Goal: Information Seeking & Learning: Learn about a topic

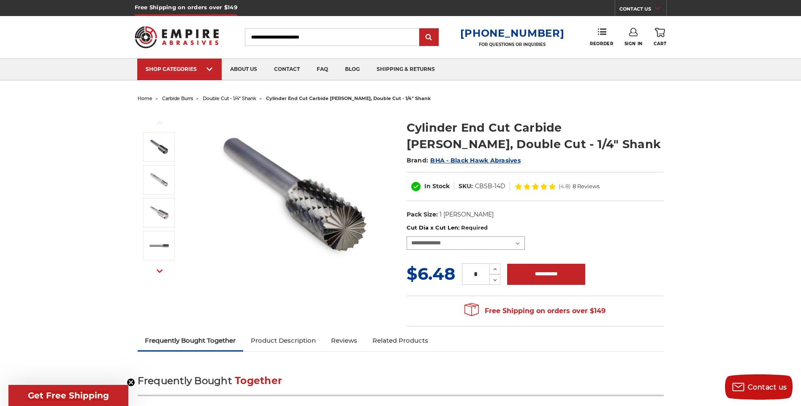
click at [520, 240] on select "**********" at bounding box center [466, 243] width 118 height 14
click at [324, 296] on div "Previous Next" at bounding box center [401, 218] width 538 height 227
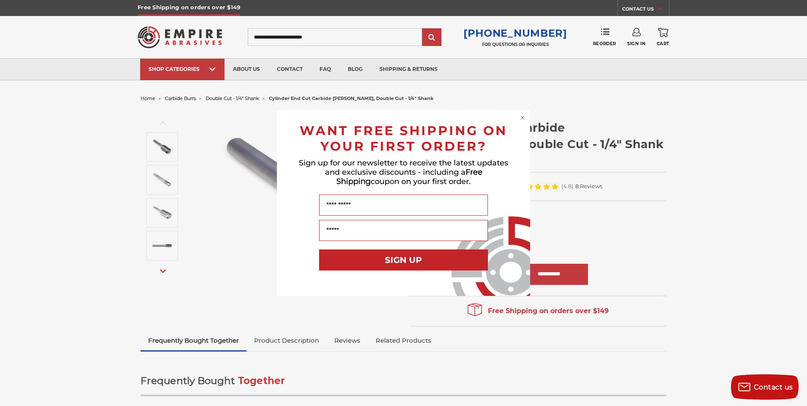
click at [298, 343] on div "Close dialog WANT FREE SHIPPING ON YOUR FIRST ORDER? Sign up for our newsletter…" at bounding box center [403, 203] width 807 height 406
click at [524, 118] on circle "Close dialog" at bounding box center [523, 118] width 8 height 8
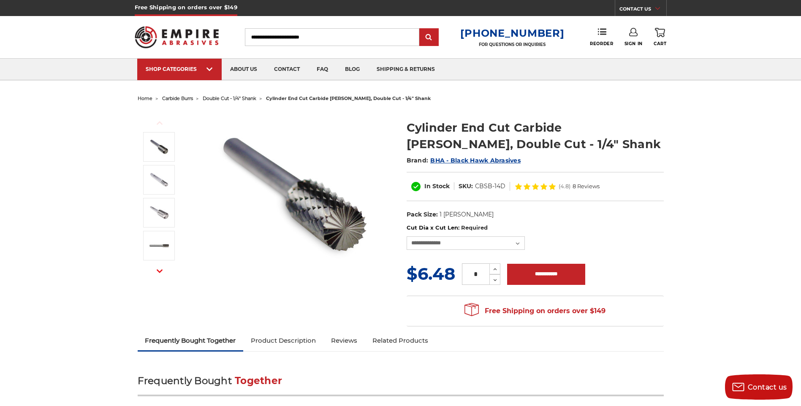
click at [287, 342] on link "Product Description" at bounding box center [283, 341] width 80 height 19
click at [249, 70] on link "about us" at bounding box center [244, 70] width 44 height 22
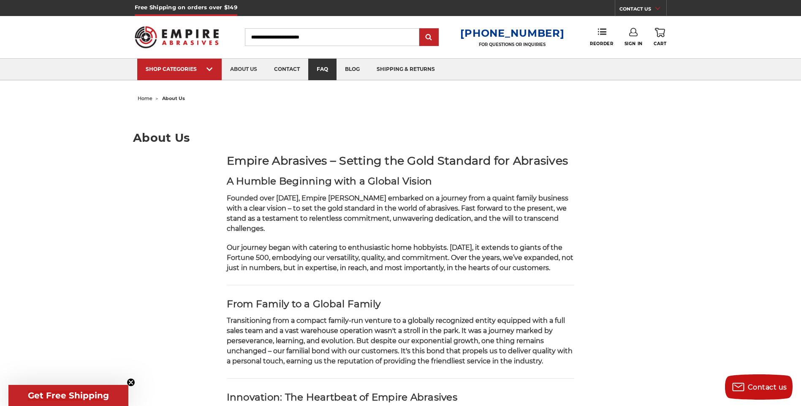
click at [318, 70] on link "faq" at bounding box center [322, 70] width 28 height 22
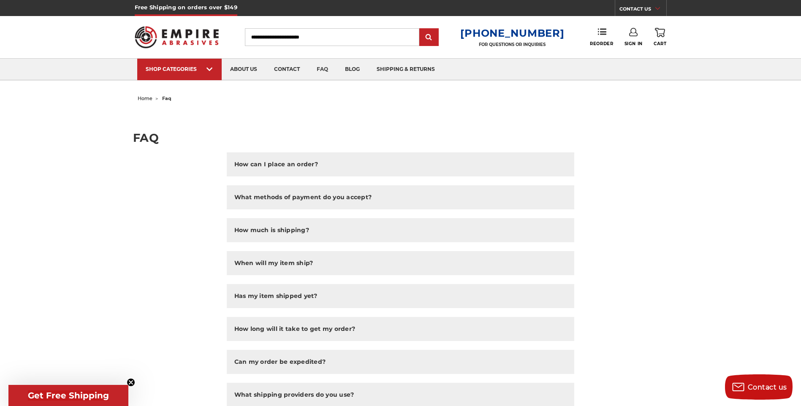
click at [637, 9] on link "CONTACT US" at bounding box center [643, 10] width 47 height 12
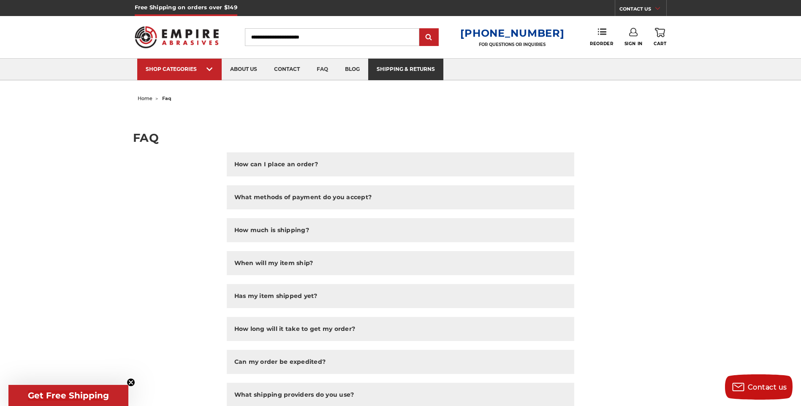
click at [391, 64] on link "shipping & returns" at bounding box center [405, 70] width 75 height 22
